Goal: Task Accomplishment & Management: Use online tool/utility

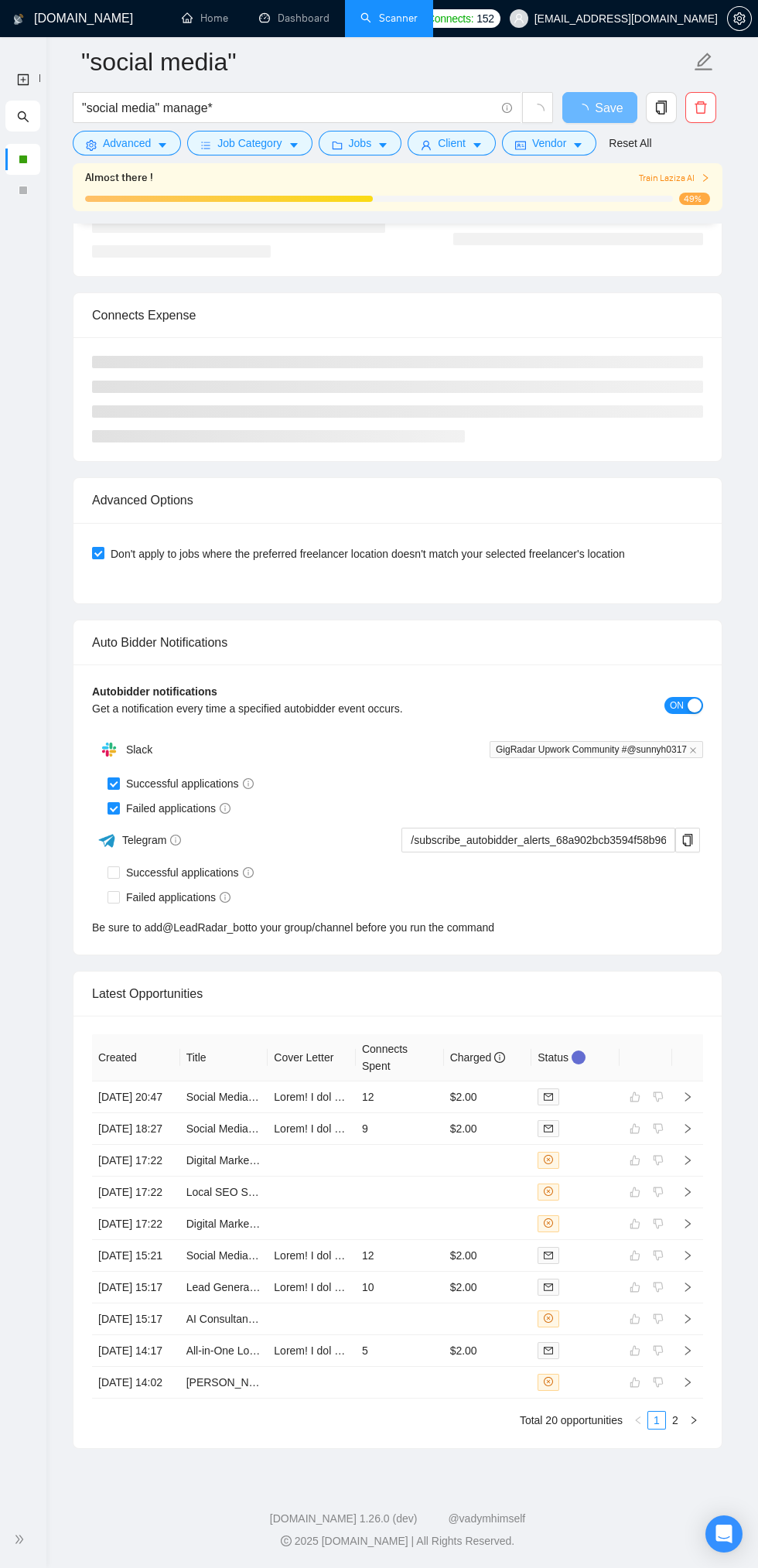
scroll to position [3355, 0]
click at [696, 1424] on icon "right" at bounding box center [693, 1420] width 4 height 8
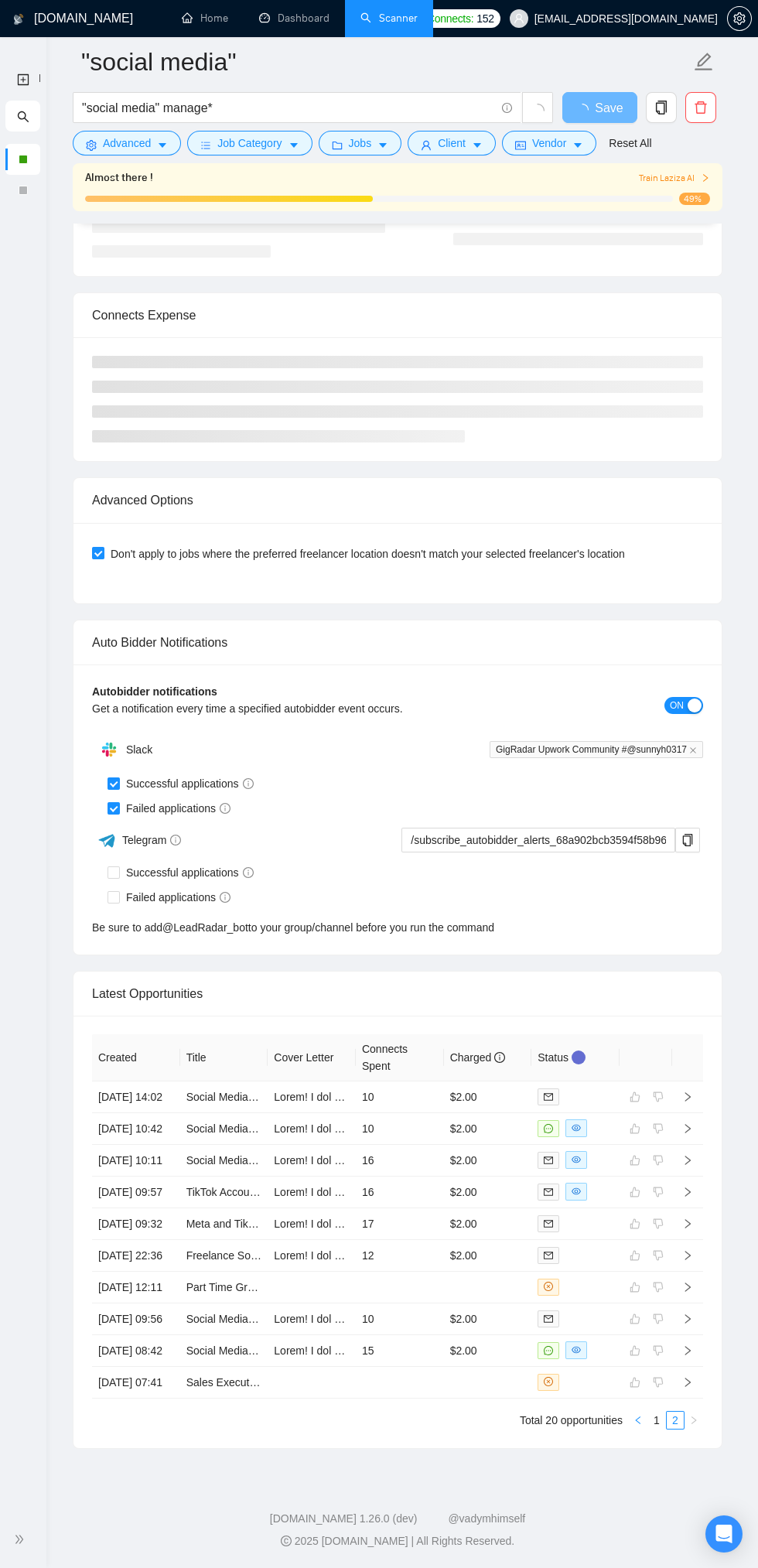
click at [638, 1425] on icon "left" at bounding box center [638, 1421] width 9 height 9
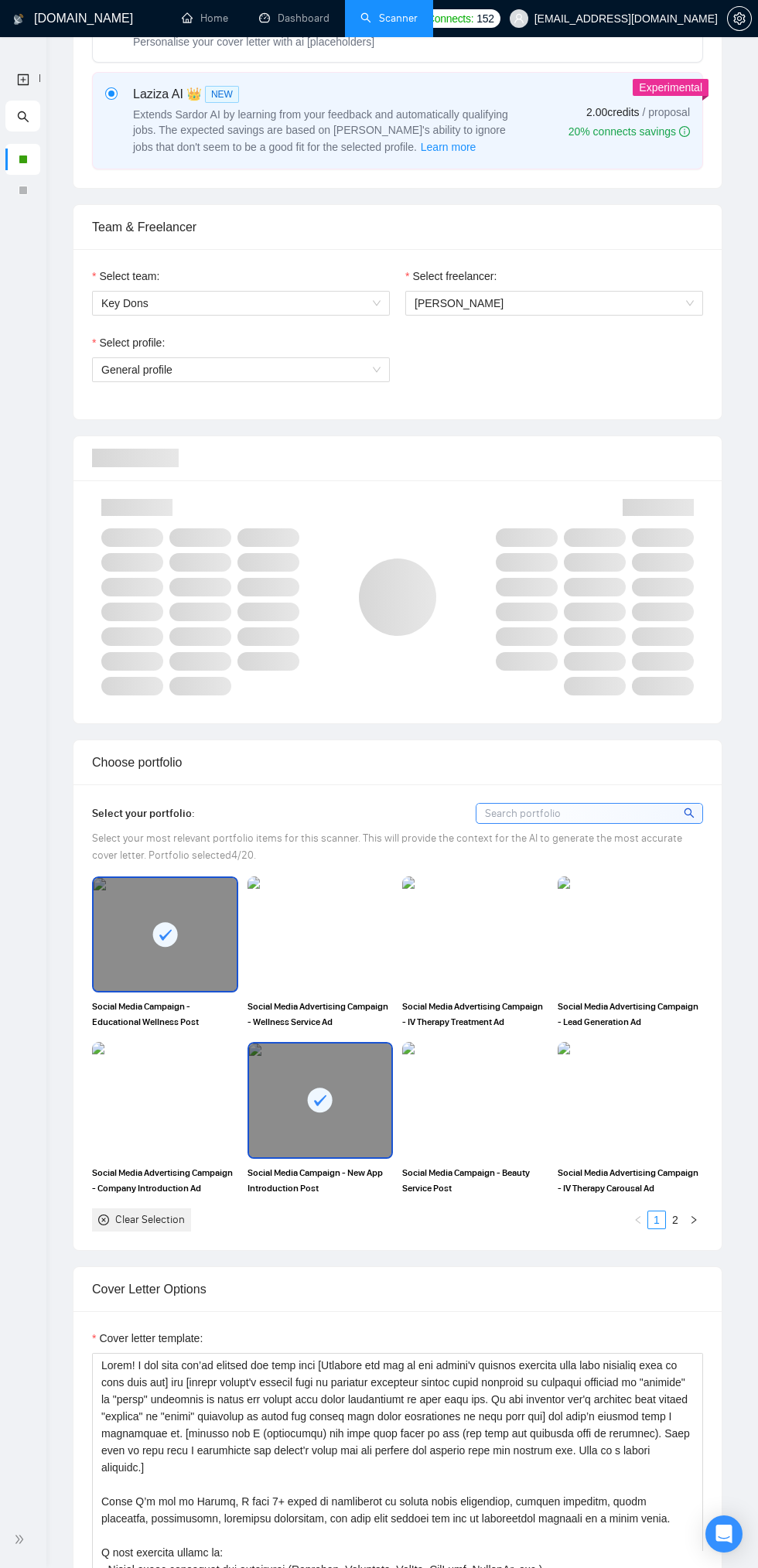
scroll to position [0, 0]
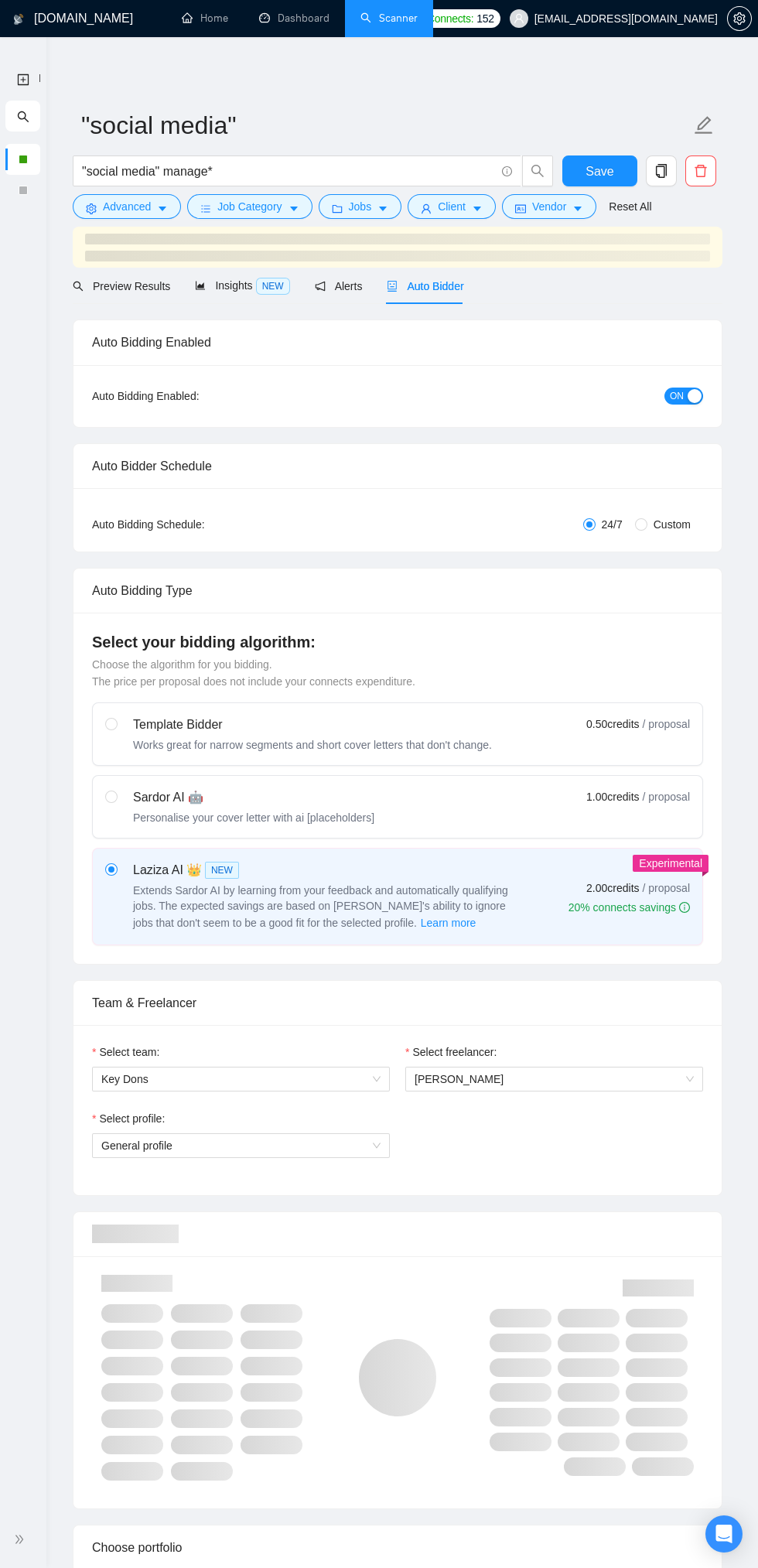
checkbox input "true"
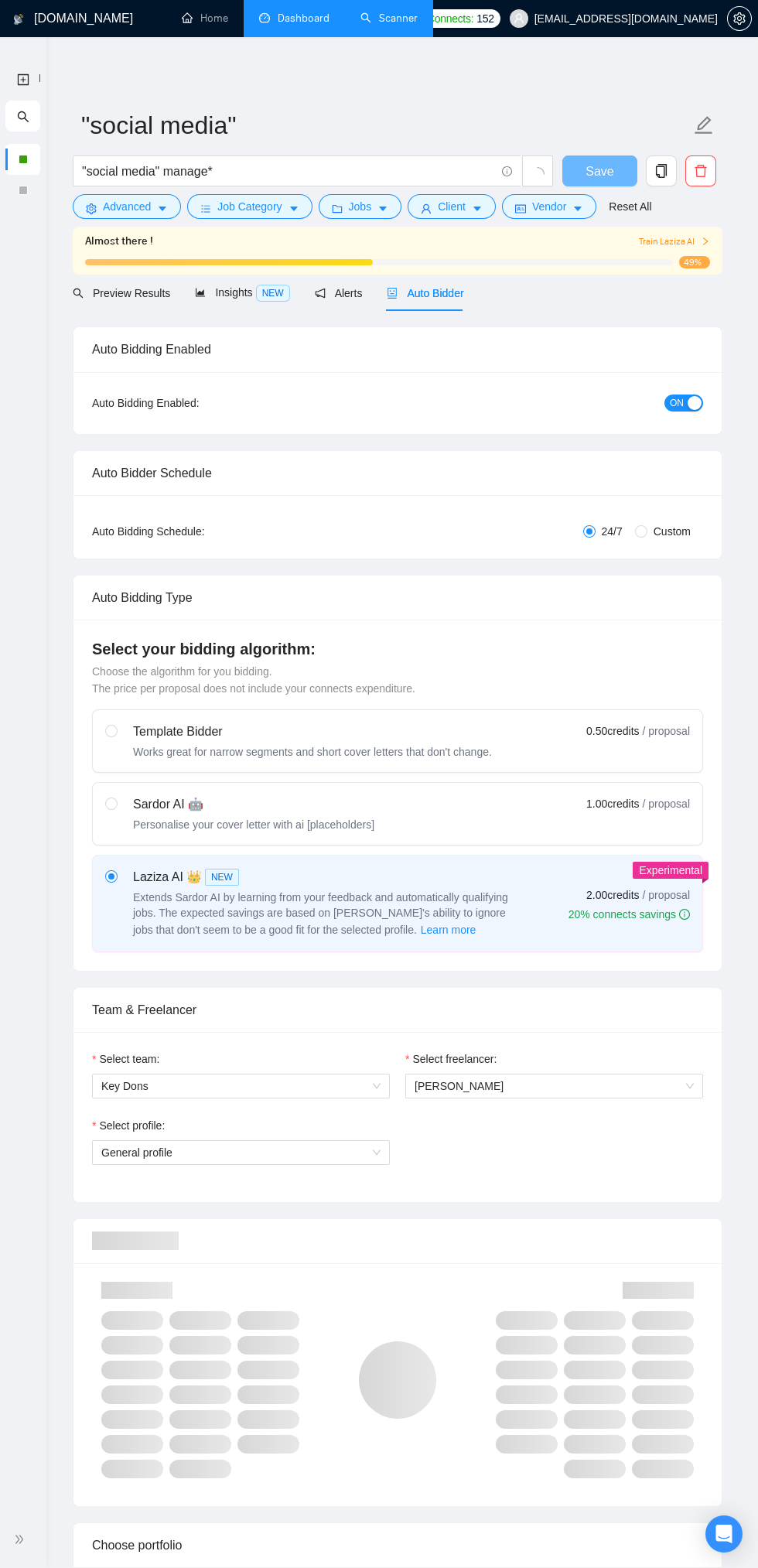
click at [285, 14] on link "Dashboard" at bounding box center [294, 18] width 70 height 13
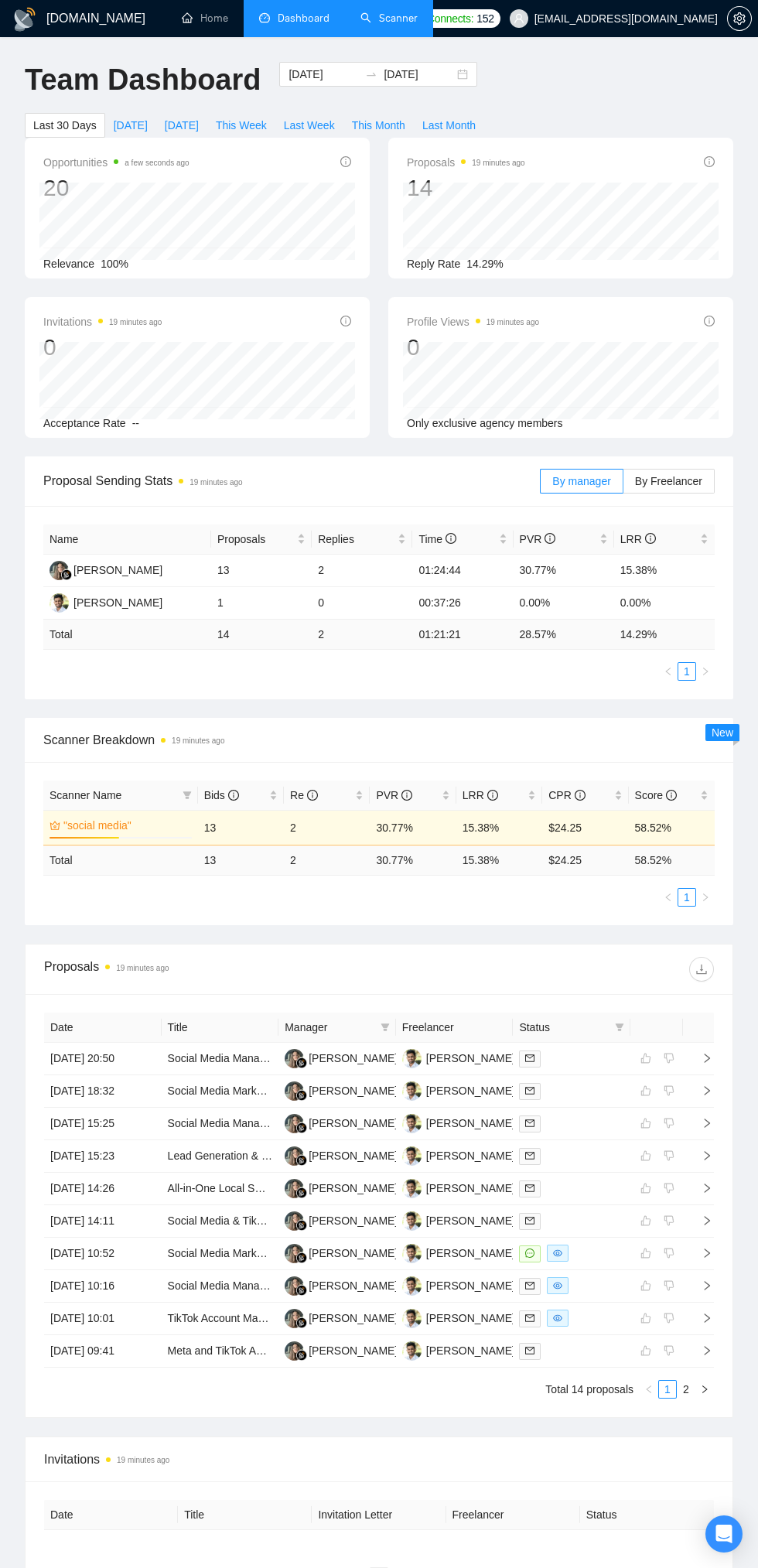
click at [418, 12] on link "Scanner" at bounding box center [389, 18] width 57 height 13
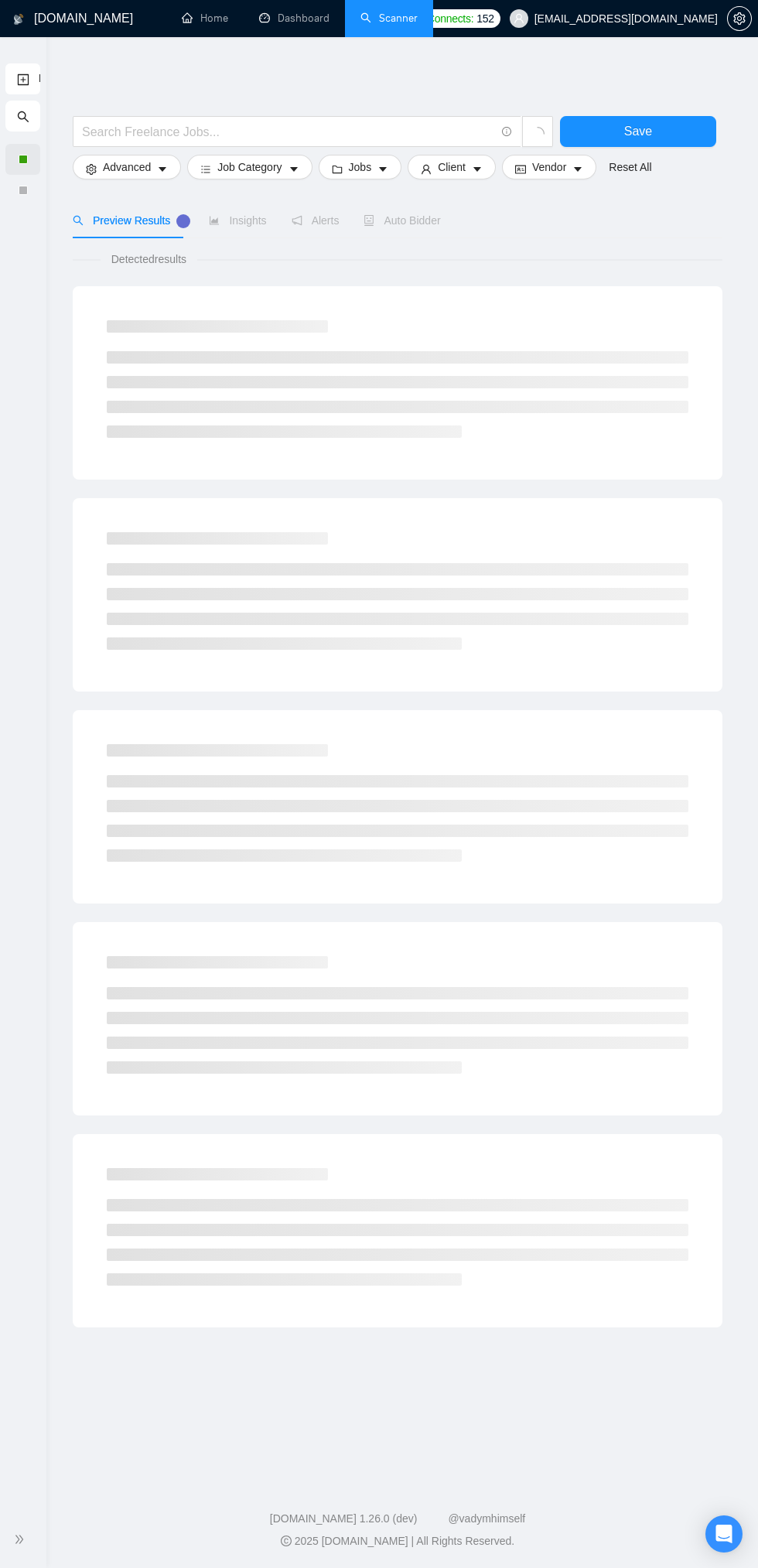
click at [39, 159] on div at bounding box center [22, 159] width 35 height 31
click at [26, 163] on div at bounding box center [23, 159] width 9 height 9
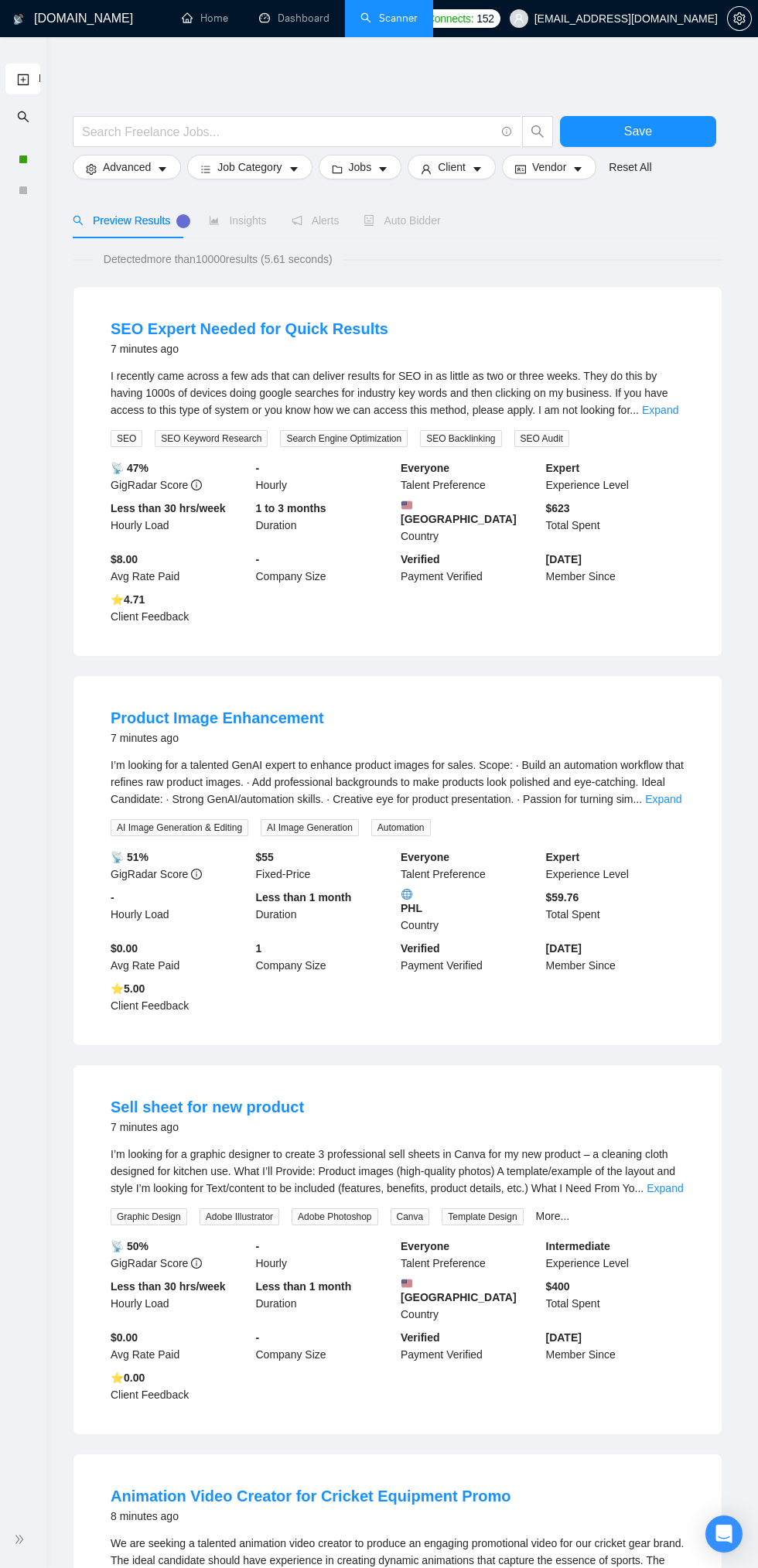
click at [409, 225] on span "Auto Bidder" at bounding box center [402, 220] width 76 height 12
click at [26, 161] on div at bounding box center [23, 159] width 9 height 9
click at [22, 159] on div at bounding box center [23, 159] width 9 height 9
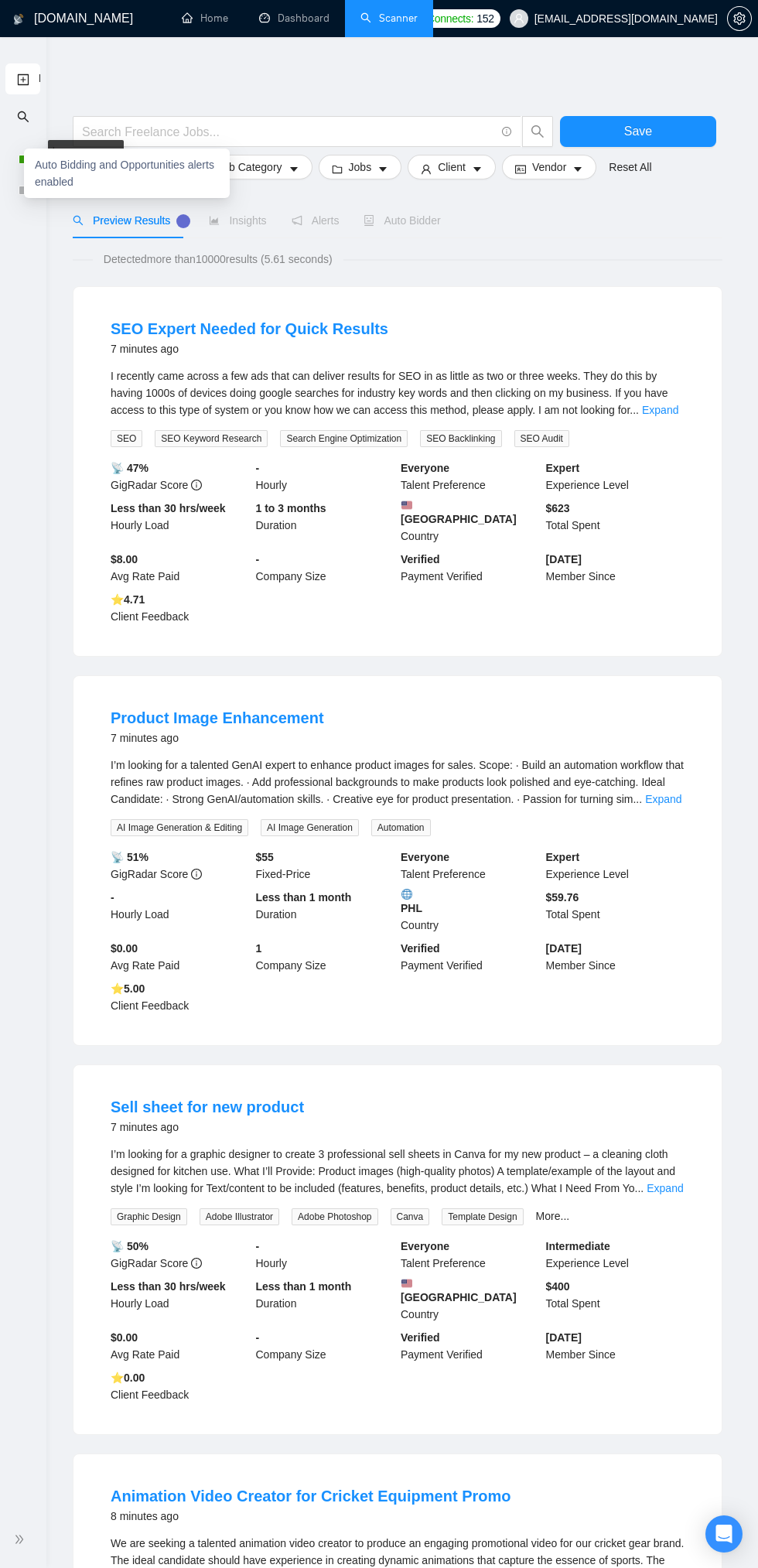
click at [39, 159] on div "Auto Bidding and Opportunities alerts enabled" at bounding box center [127, 173] width 206 height 50
click at [417, 224] on span "Auto Bidder" at bounding box center [402, 220] width 76 height 12
click at [22, 159] on div at bounding box center [23, 159] width 9 height 9
click at [550, 1030] on div "Product Image Enhancement 7 minutes ago I’m looking for a talented GenAI expert…" at bounding box center [398, 860] width 649 height 369
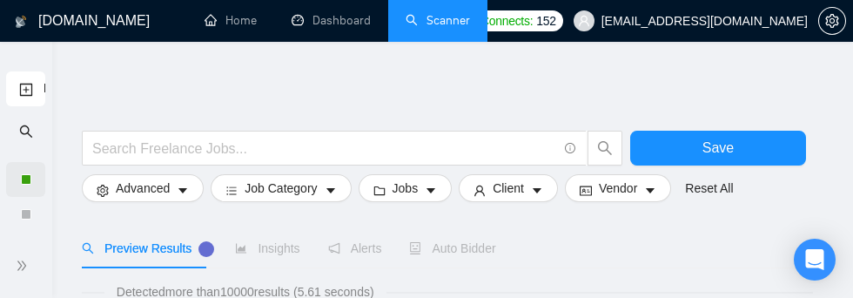
click at [15, 172] on div at bounding box center [25, 179] width 39 height 35
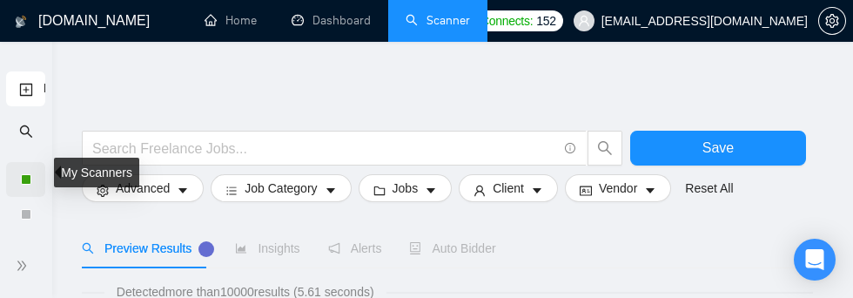
click at [30, 178] on div at bounding box center [26, 179] width 10 height 10
click at [15, 179] on div at bounding box center [25, 179] width 39 height 35
click at [32, 174] on div at bounding box center [25, 179] width 15 height 10
click at [17, 190] on div at bounding box center [25, 179] width 39 height 35
click at [16, 197] on div at bounding box center [25, 214] width 39 height 35
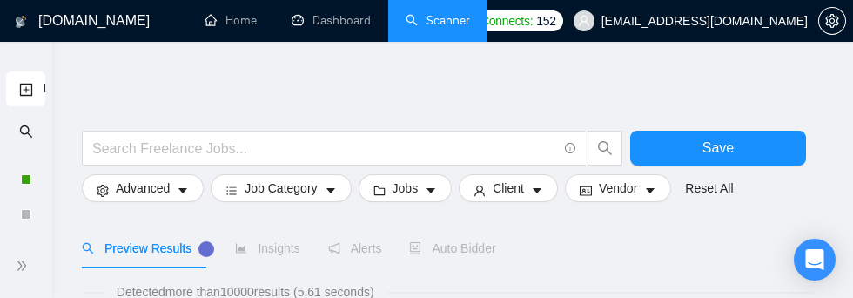
click at [18, 273] on span "double-right" at bounding box center [24, 265] width 17 height 17
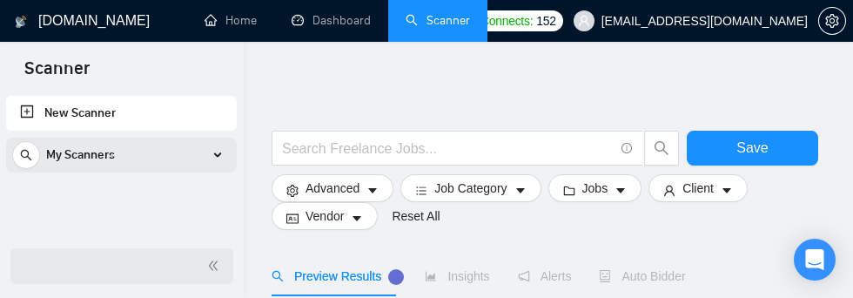
click at [92, 153] on span "My Scanners" at bounding box center [80, 155] width 69 height 35
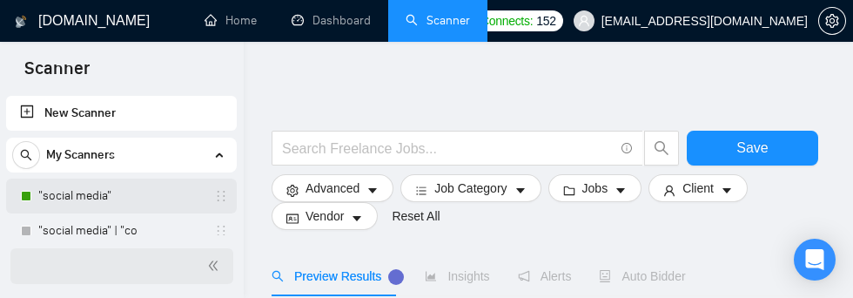
click at [73, 197] on link ""social media"" at bounding box center [120, 196] width 165 height 35
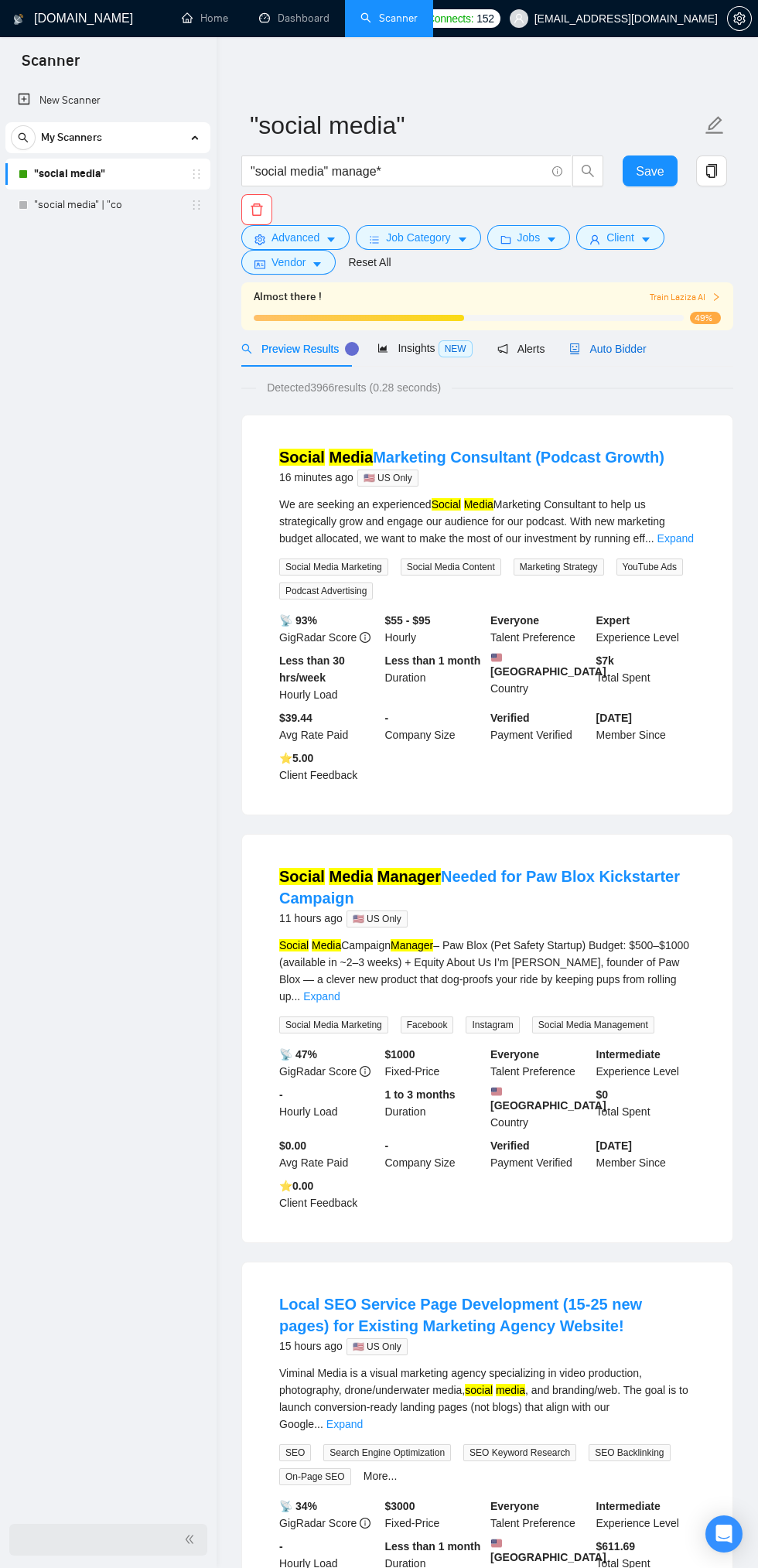
click at [602, 347] on span "Auto Bidder" at bounding box center [608, 349] width 76 height 12
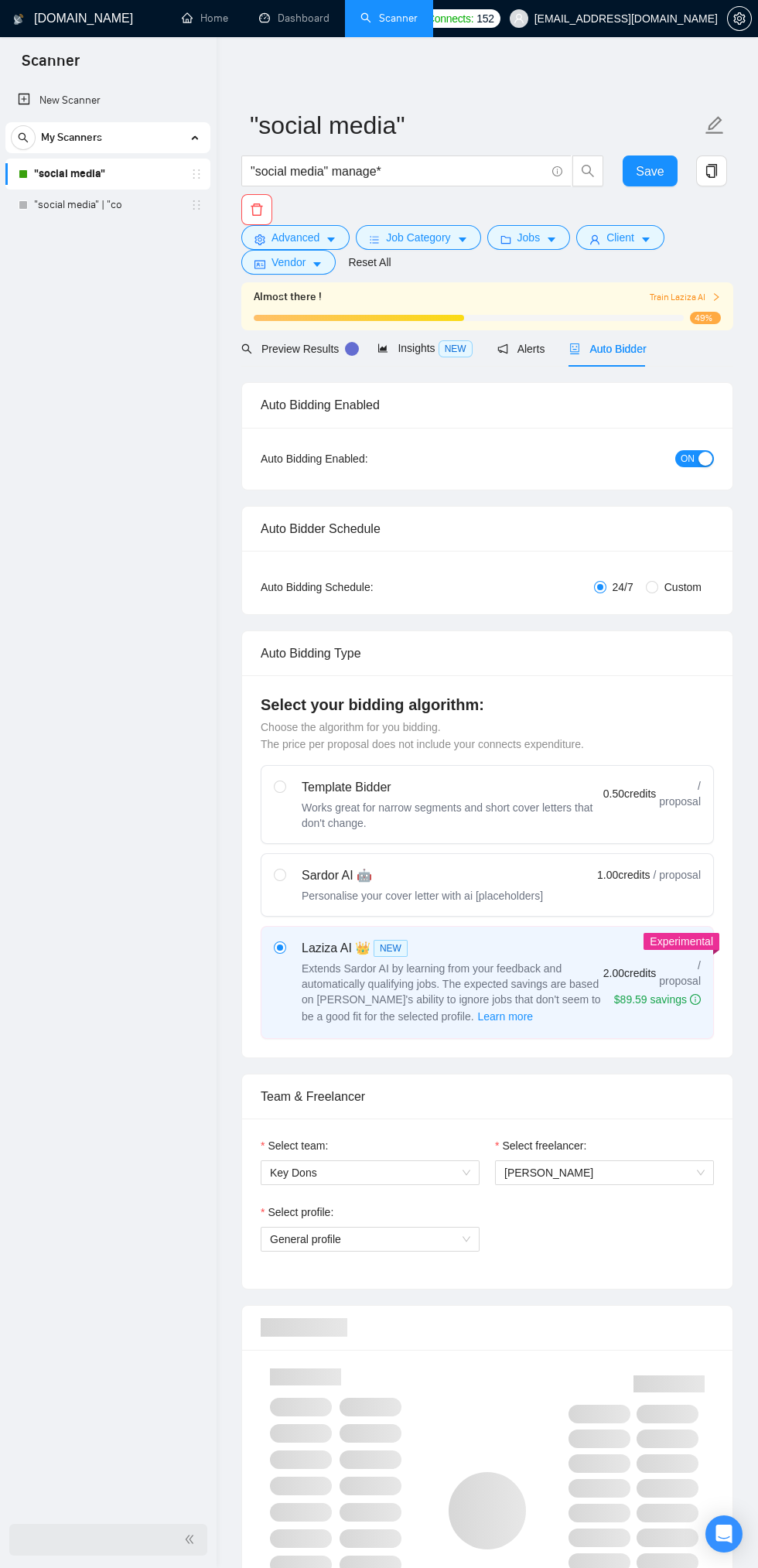
checkbox input "true"
